Goal: Obtain resource: Download file/media

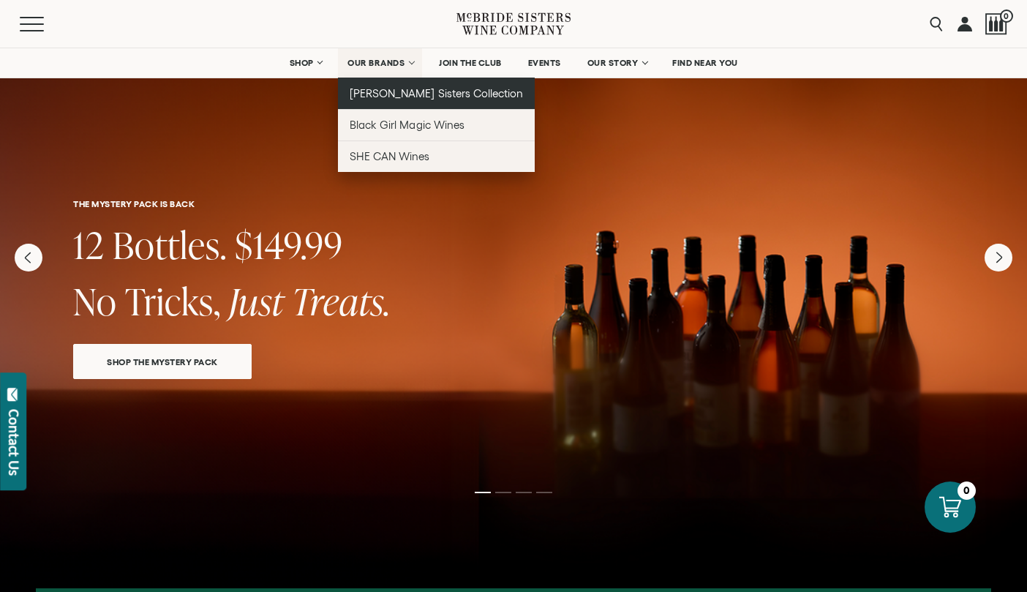
click at [382, 102] on link "[PERSON_NAME] Sisters Collection" at bounding box center [436, 93] width 197 height 31
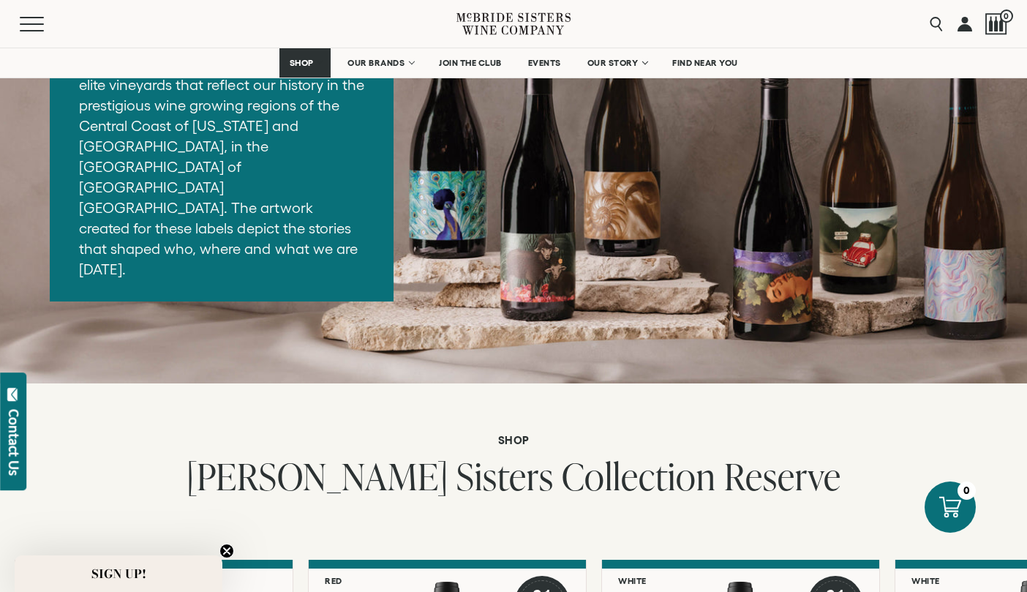
scroll to position [2202, 0]
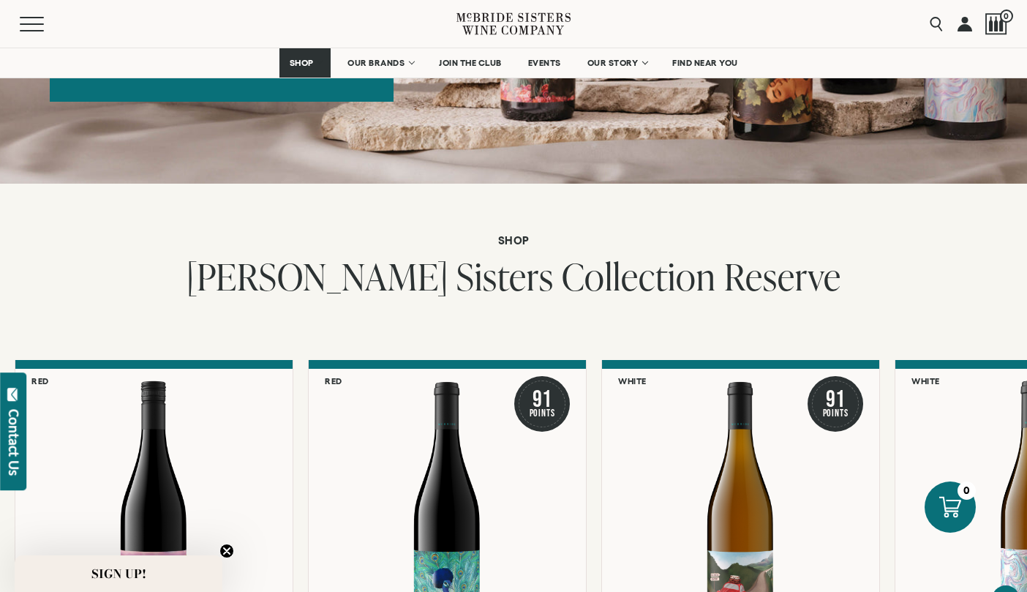
click at [515, 10] on icon at bounding box center [514, 24] width 114 height 42
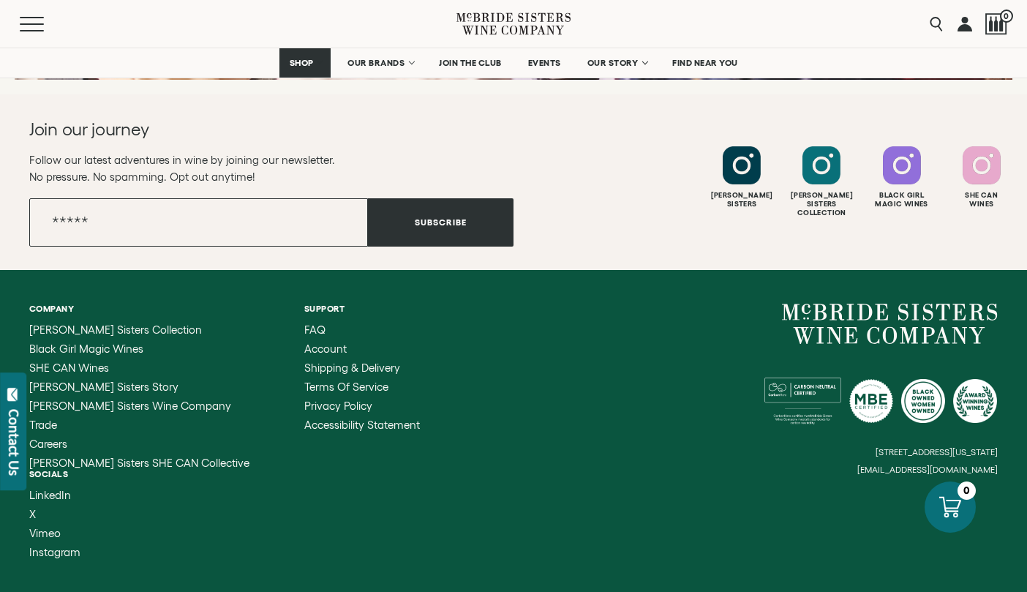
scroll to position [5886, 0]
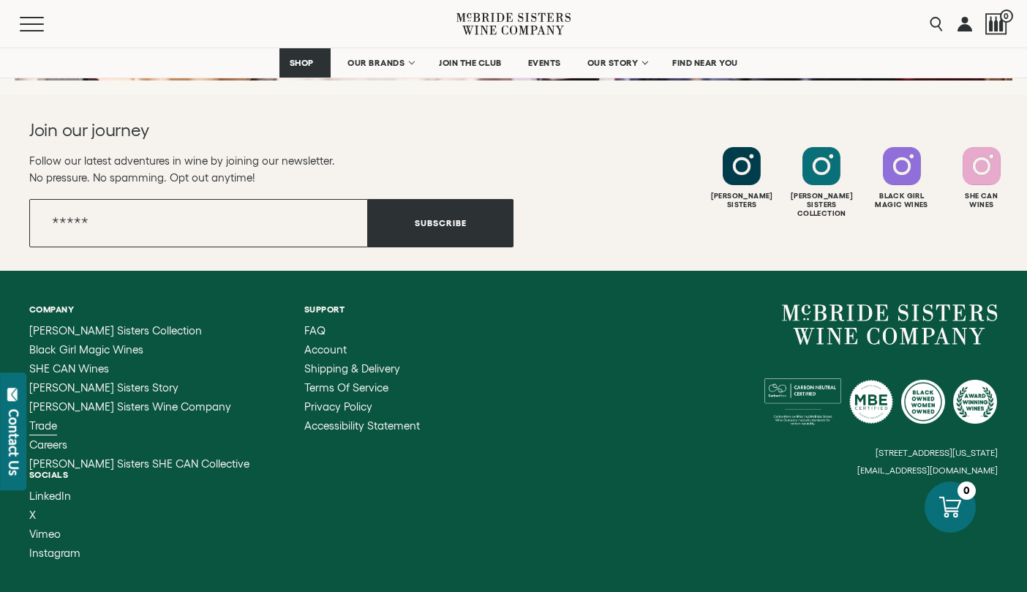
click at [52, 419] on span "Trade" at bounding box center [43, 425] width 28 height 12
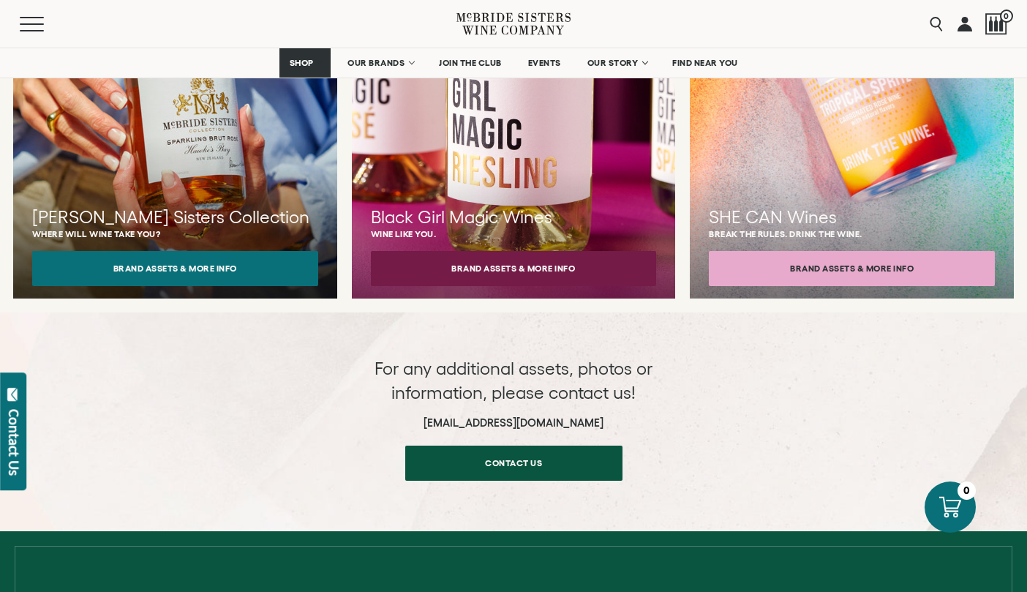
scroll to position [1531, 0]
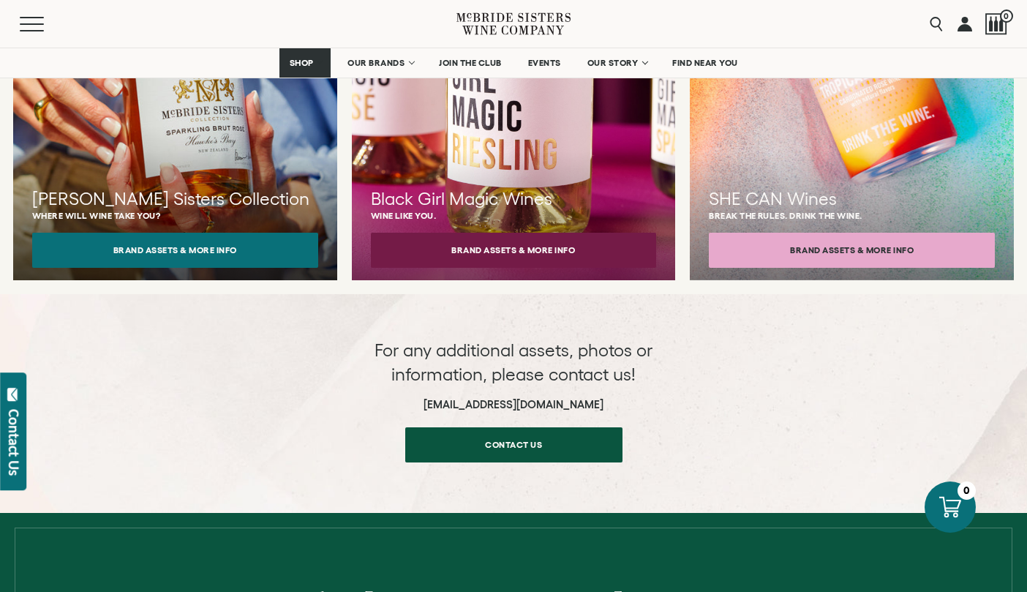
click at [236, 236] on button "Brand Assets & More Info" at bounding box center [175, 250] width 286 height 35
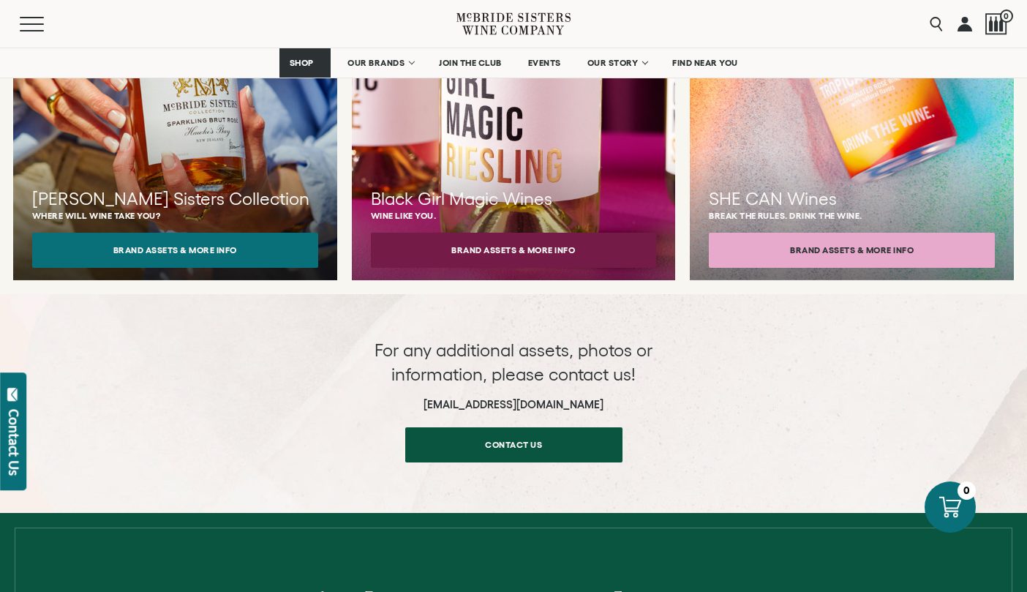
click at [522, 242] on button "Brand Assets & More Info" at bounding box center [514, 250] width 286 height 35
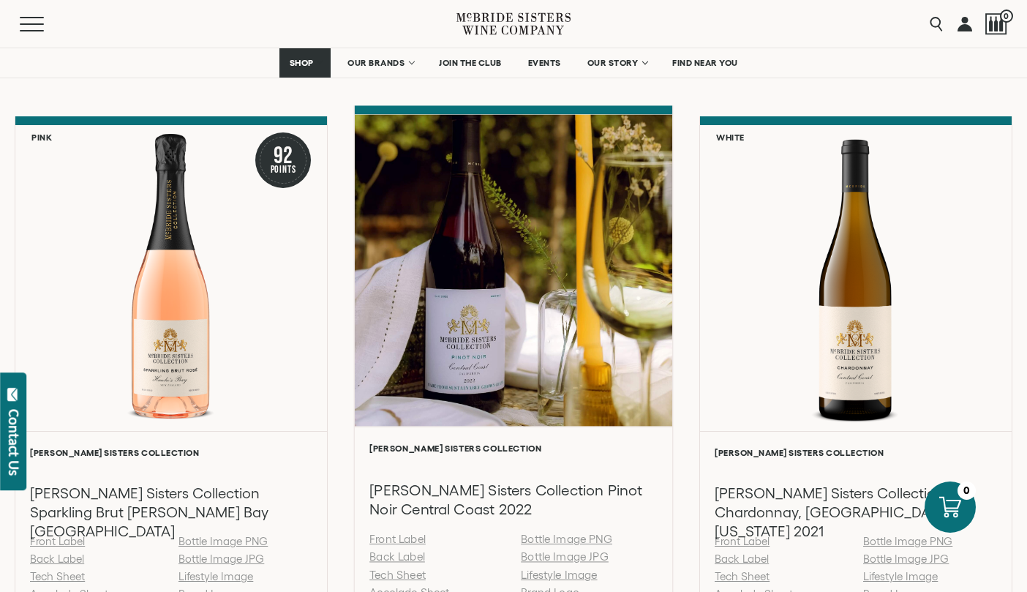
scroll to position [1502, 0]
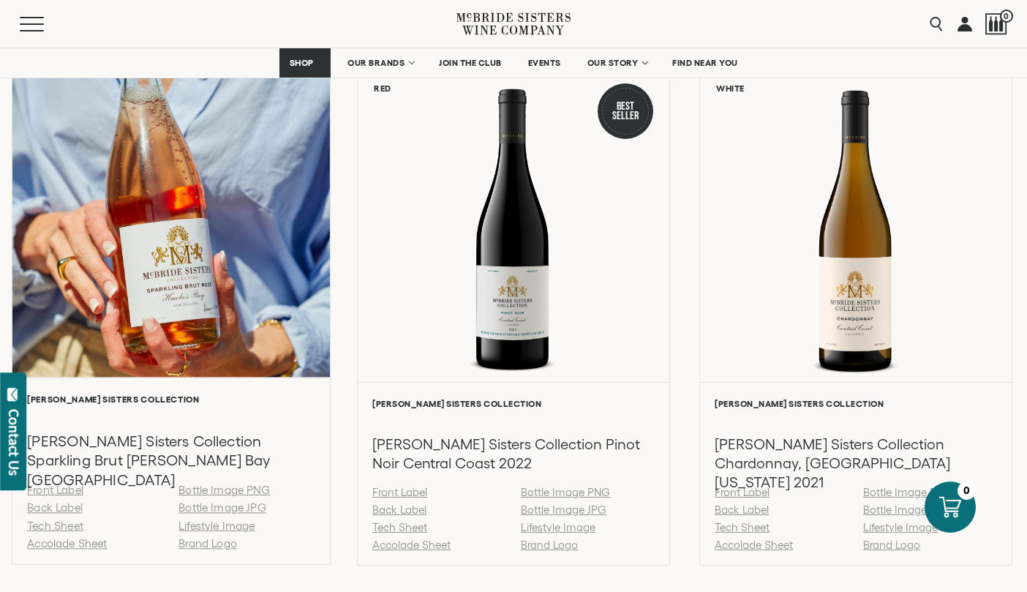
click at [233, 513] on link "Bottle Image JPG" at bounding box center [223, 507] width 88 height 12
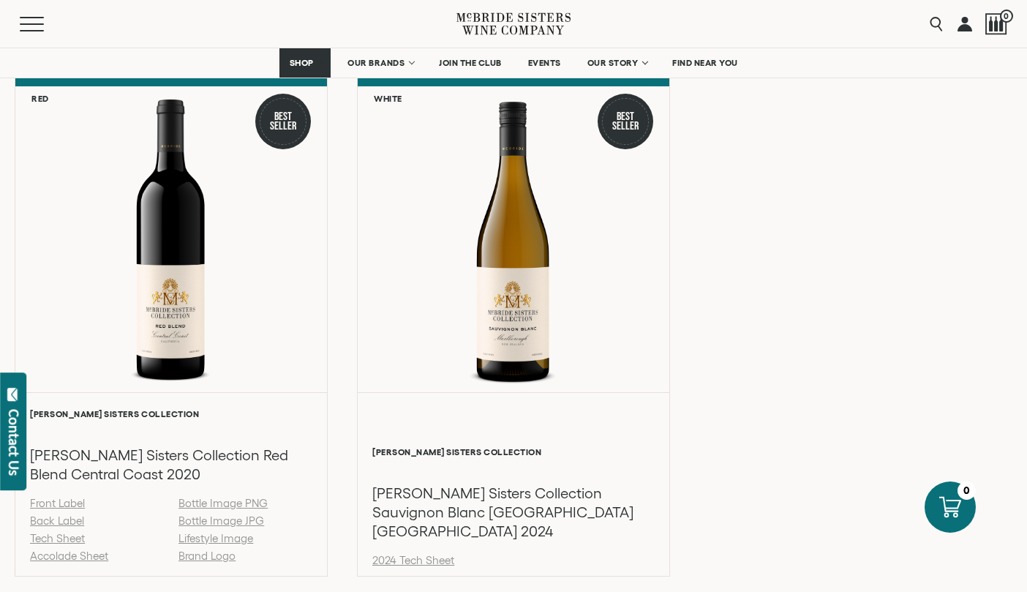
scroll to position [2027, 0]
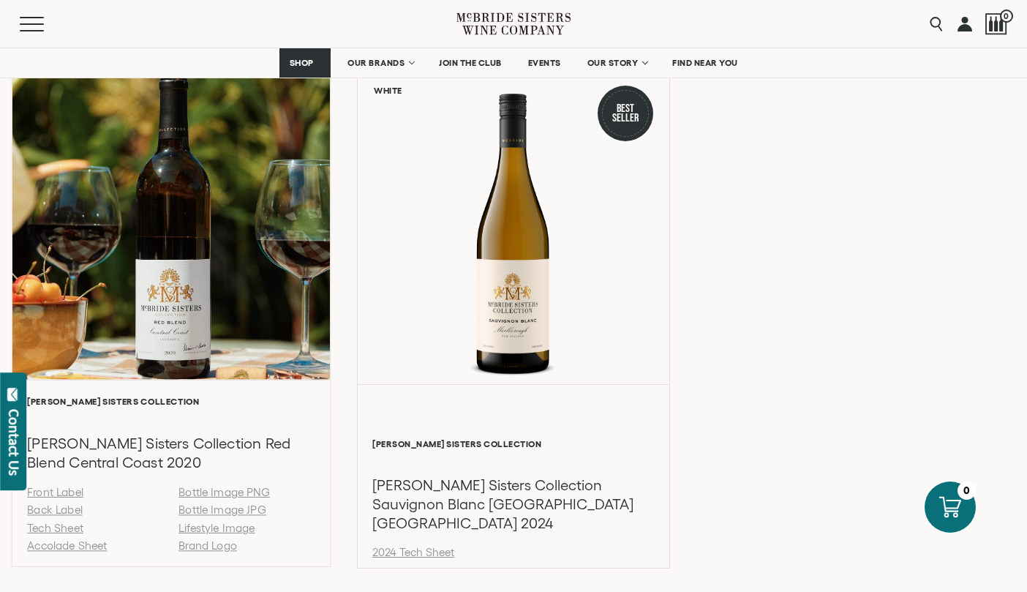
click at [202, 517] on link "Bottle Image JPG" at bounding box center [223, 510] width 88 height 12
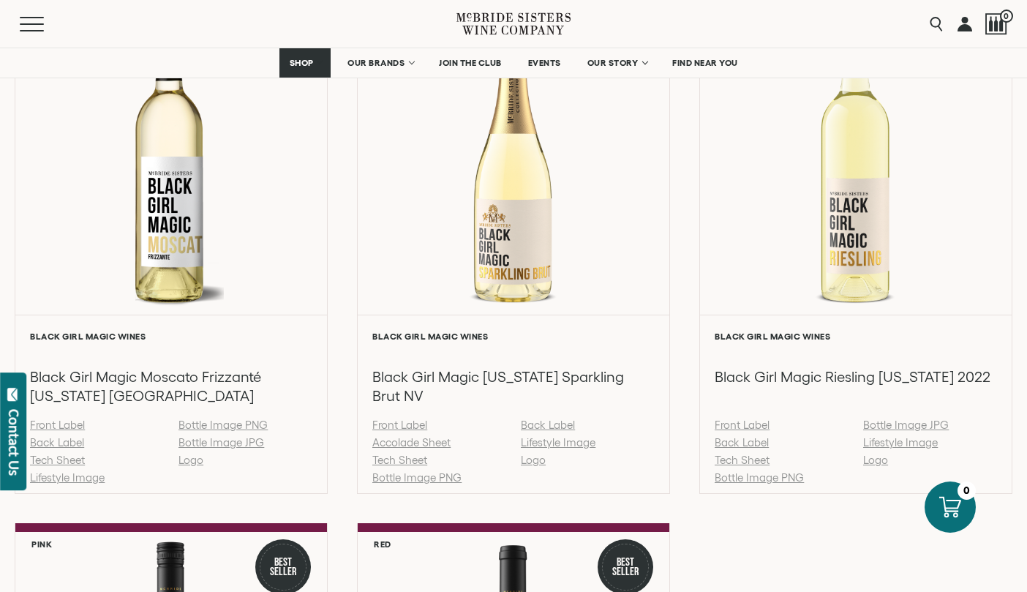
scroll to position [1183, 0]
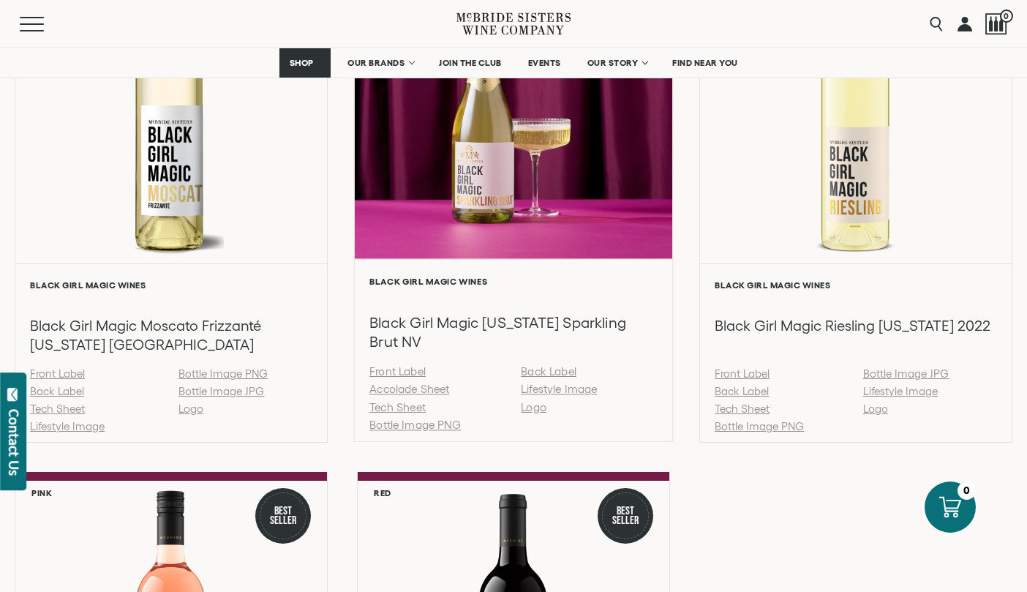
click at [407, 432] on link "Bottle Image PNG" at bounding box center [414, 425] width 91 height 12
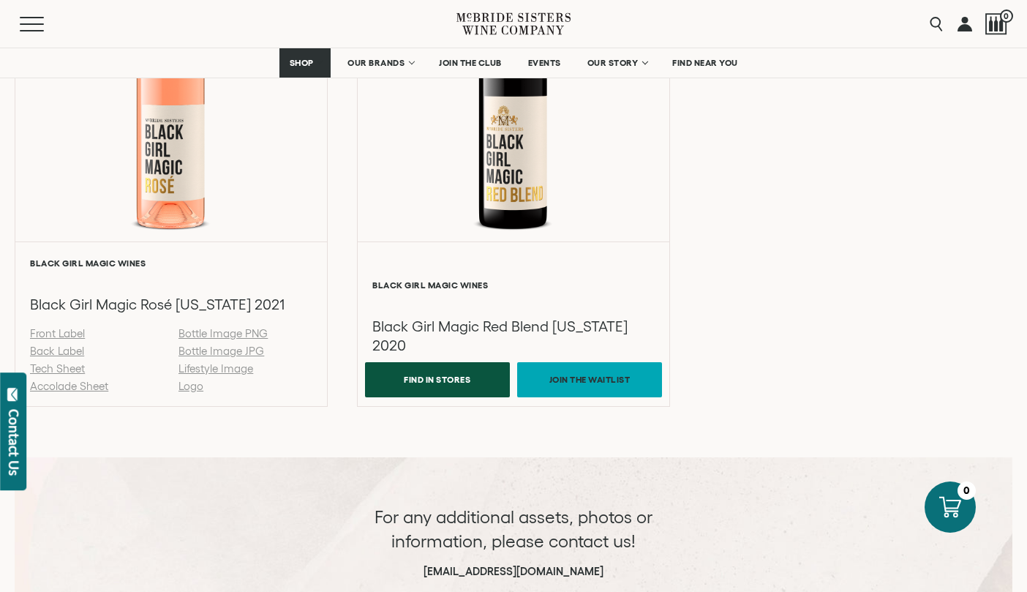
scroll to position [1743, 0]
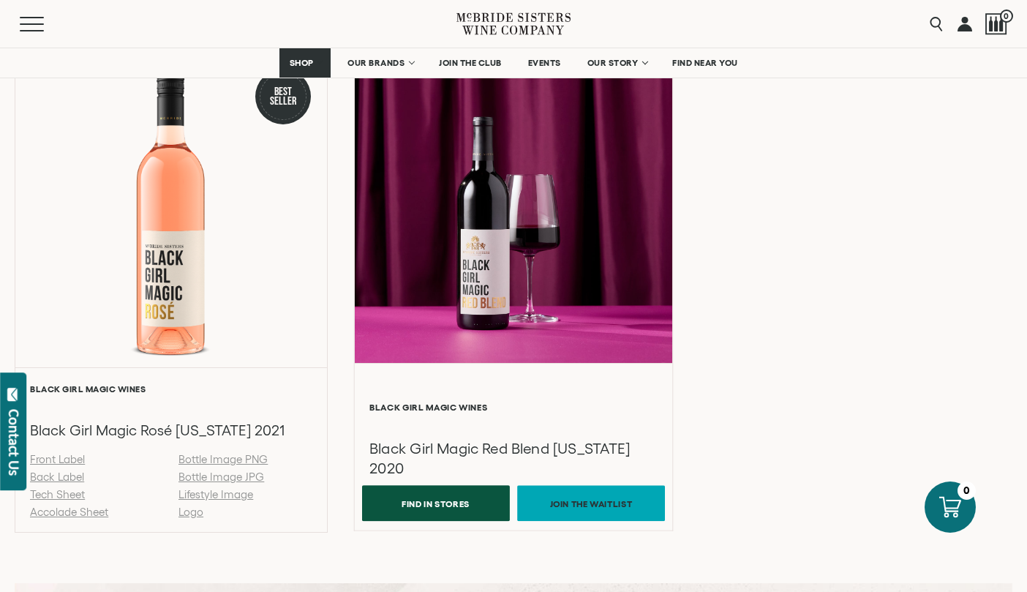
click at [517, 350] on div at bounding box center [514, 207] width 318 height 312
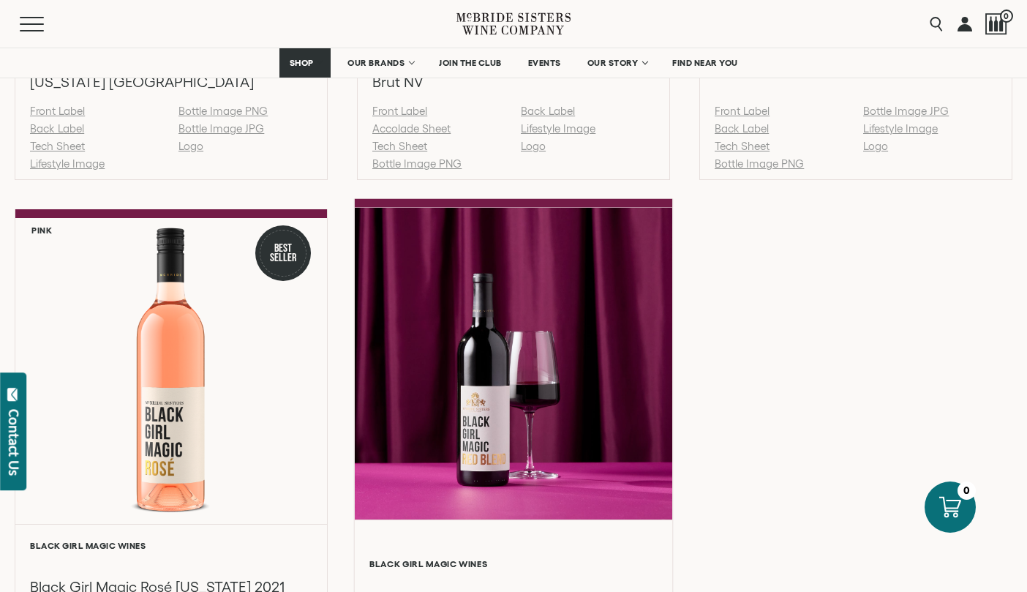
scroll to position [1449, 0]
